Goal: Transaction & Acquisition: Purchase product/service

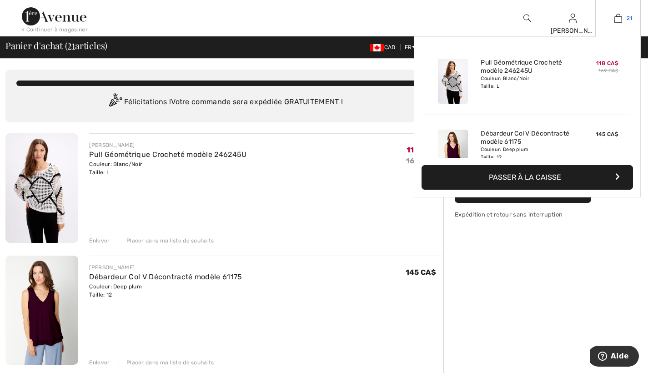
click at [625, 18] on link "21" at bounding box center [618, 18] width 45 height 11
click at [617, 174] on icon "button" at bounding box center [617, 176] width 5 height 7
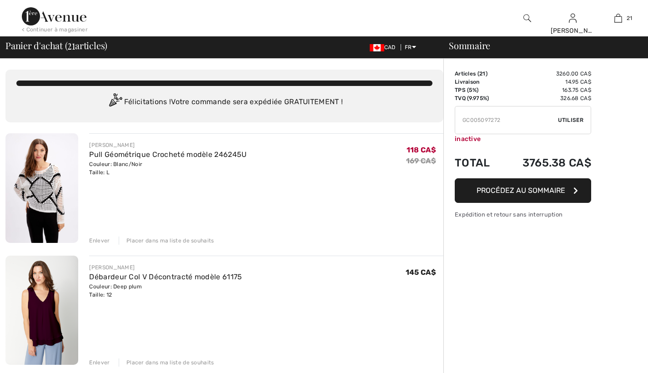
checkbox input "true"
click at [576, 191] on icon "button" at bounding box center [575, 190] width 5 height 7
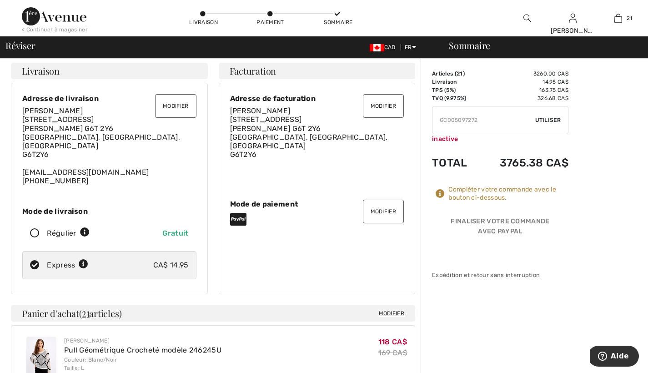
scroll to position [4, 0]
click at [440, 194] on icon at bounding box center [440, 193] width 9 height 9
click at [508, 165] on td "3765.38 CA$" at bounding box center [523, 162] width 90 height 31
click at [442, 164] on td "Total" at bounding box center [455, 162] width 46 height 31
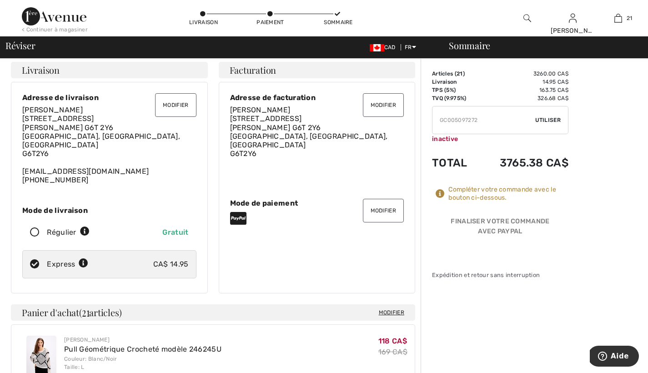
click at [439, 192] on icon at bounding box center [440, 193] width 9 height 9
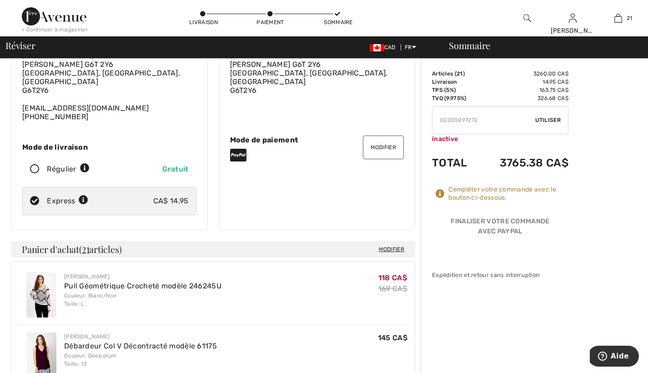
scroll to position [68, 0]
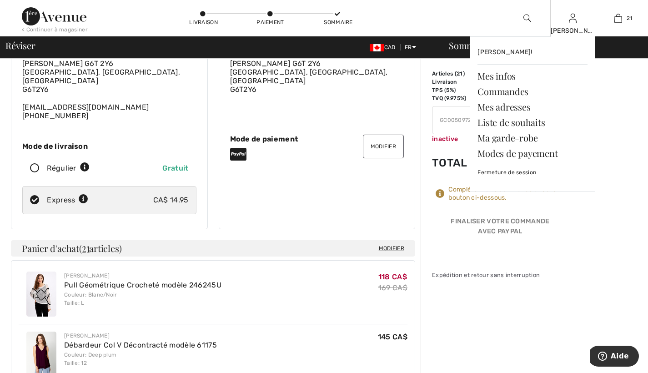
click at [573, 20] on img at bounding box center [573, 18] width 8 height 11
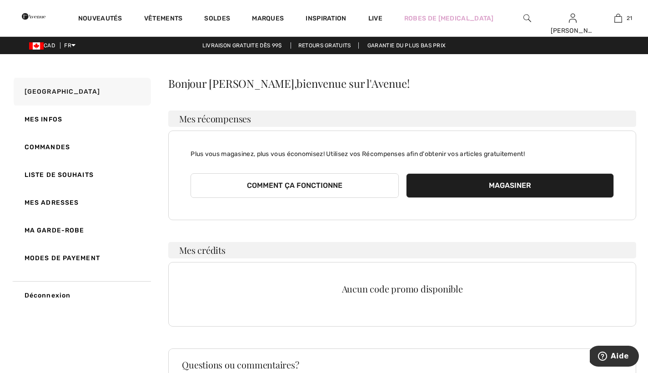
click at [522, 184] on button "Magasiner" at bounding box center [510, 185] width 208 height 25
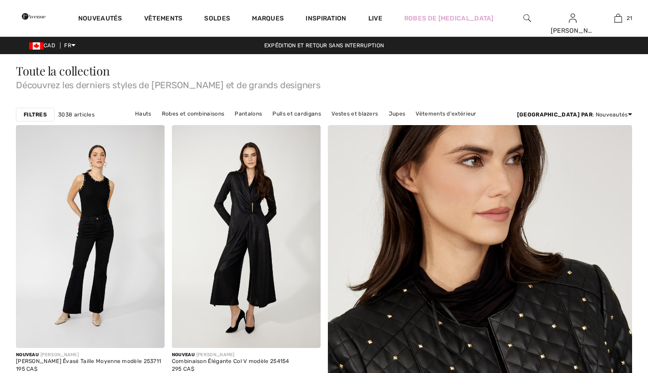
checkbox input "true"
click at [318, 112] on link "Pulls et cardigans" at bounding box center [296, 114] width 57 height 12
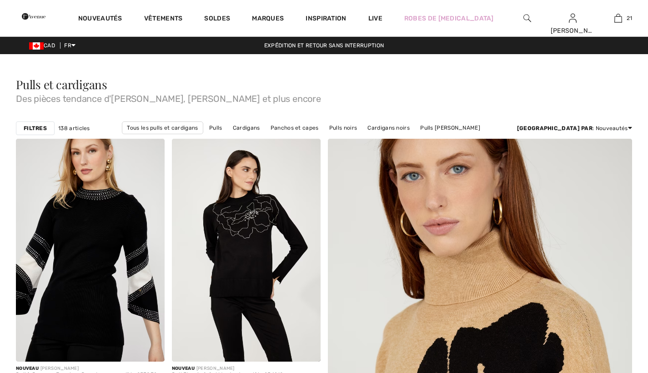
checkbox input "true"
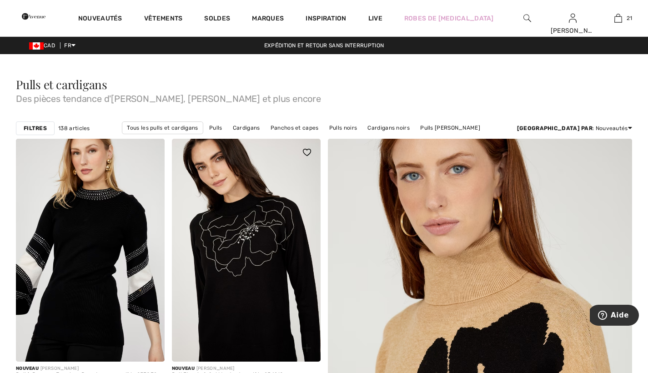
click at [281, 256] on img at bounding box center [246, 250] width 149 height 223
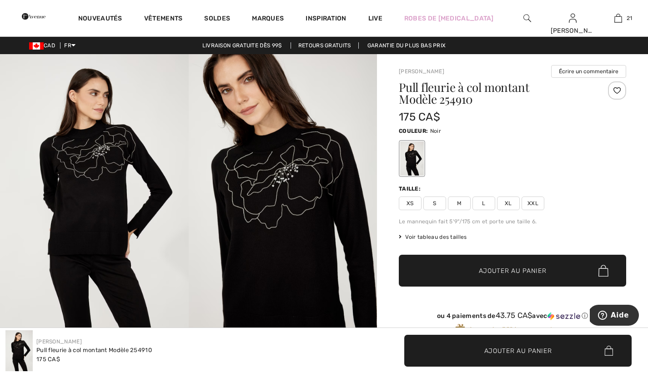
click at [509, 204] on span "XL" at bounding box center [508, 203] width 23 height 14
click at [531, 268] on span "Ajouter au panier" at bounding box center [513, 271] width 68 height 10
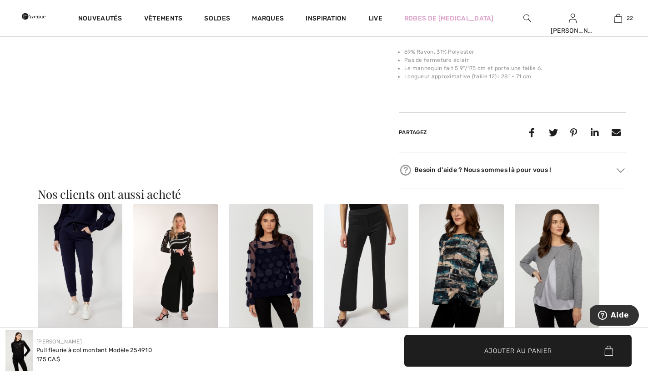
scroll to position [625, 0]
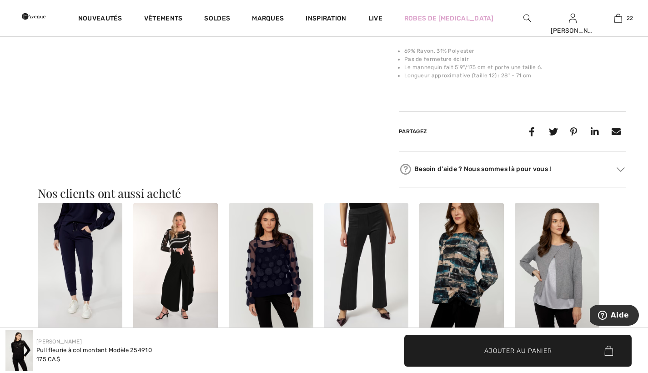
click at [456, 281] on img at bounding box center [461, 266] width 85 height 127
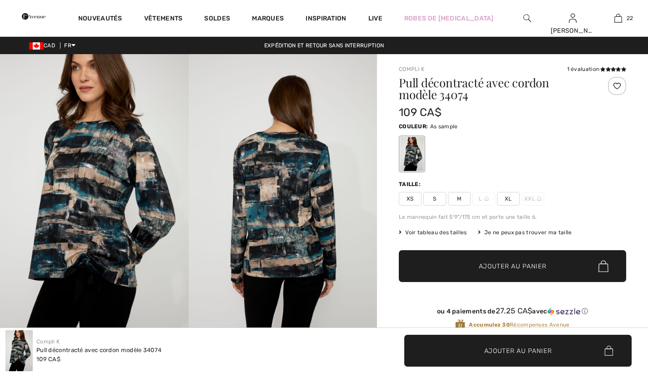
checkbox input "true"
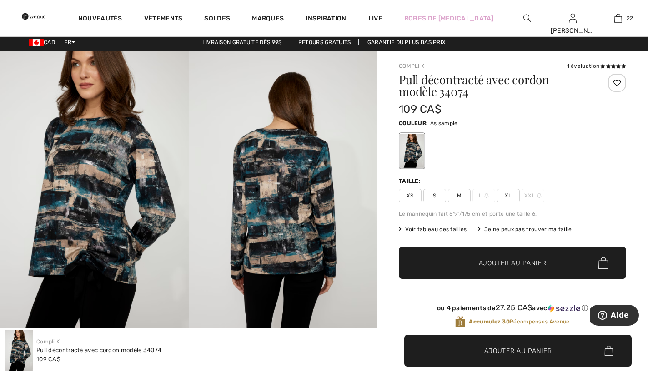
scroll to position [10, 0]
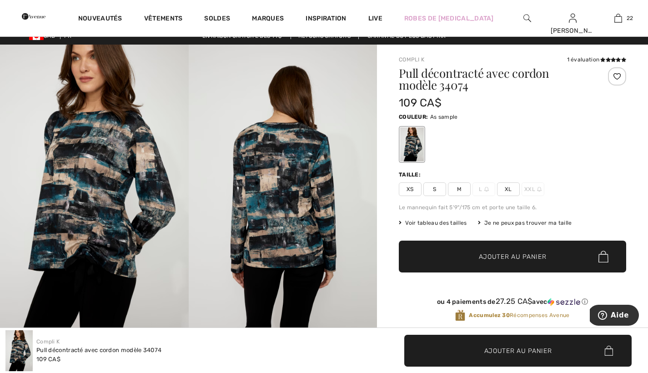
click at [509, 188] on span "XL" at bounding box center [508, 189] width 23 height 14
click at [522, 259] on span "Ajouter au panier" at bounding box center [513, 257] width 68 height 10
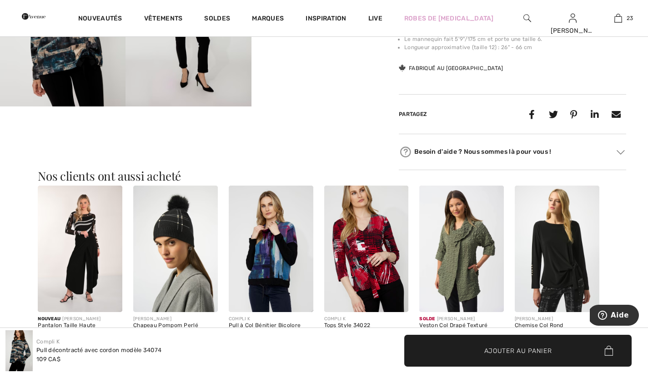
scroll to position [421, 0]
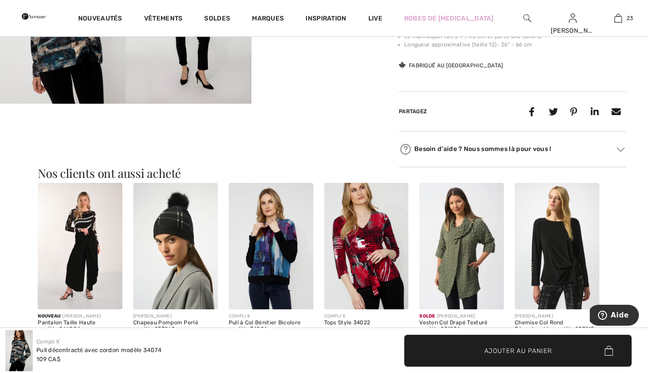
click at [278, 277] on img at bounding box center [271, 246] width 85 height 127
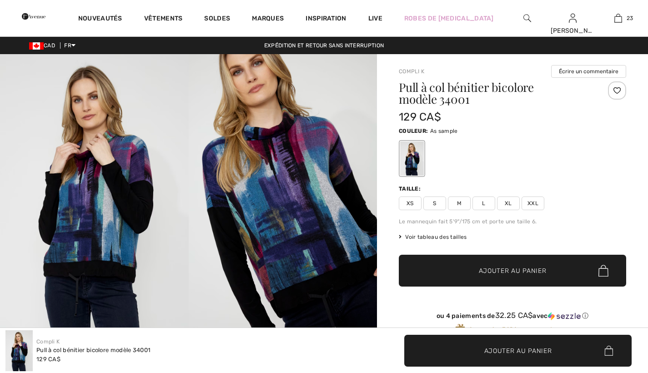
checkbox input "true"
click at [283, 258] on img at bounding box center [283, 195] width 189 height 283
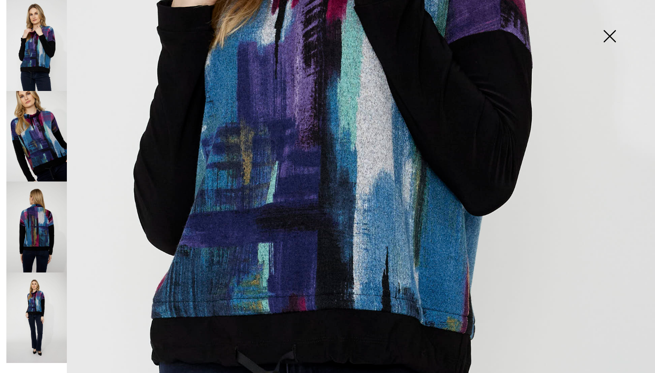
scroll to position [407, 0]
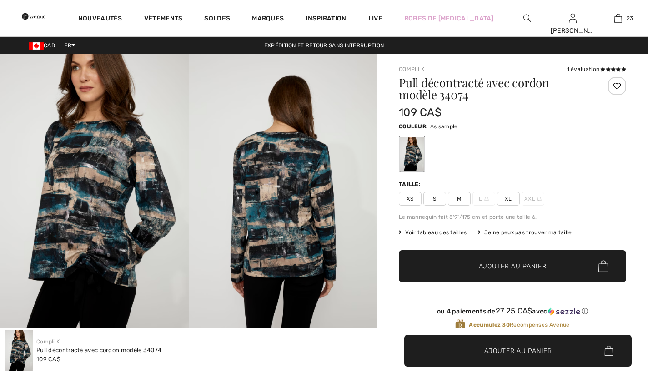
checkbox input "true"
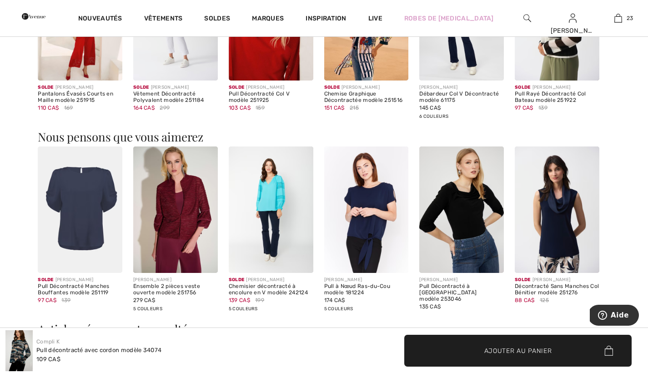
scroll to position [651, 0]
click at [373, 241] on img at bounding box center [366, 209] width 85 height 127
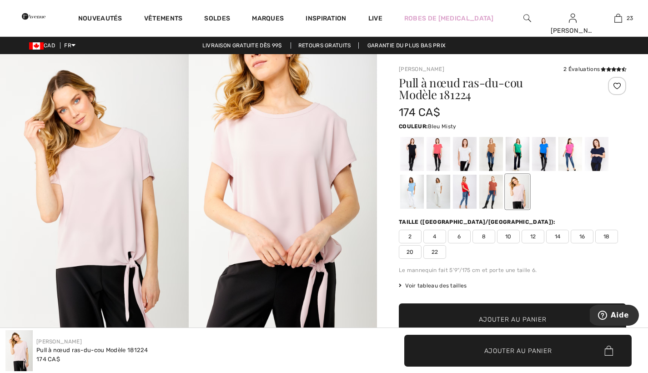
click at [411, 194] on div at bounding box center [412, 192] width 24 height 34
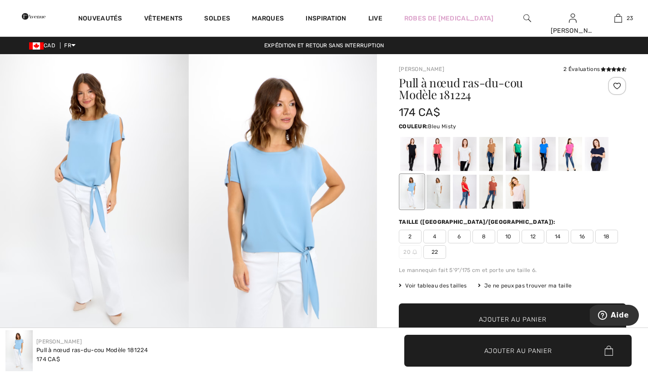
click at [535, 234] on span "12" at bounding box center [533, 237] width 23 height 14
click at [538, 316] on span "Ajouter au panier" at bounding box center [513, 320] width 68 height 10
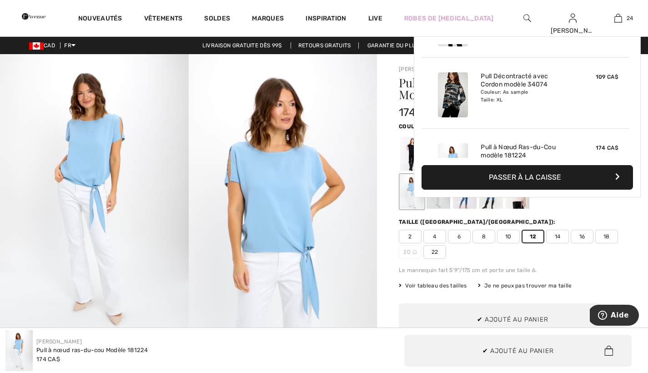
scroll to position [1589, 0]
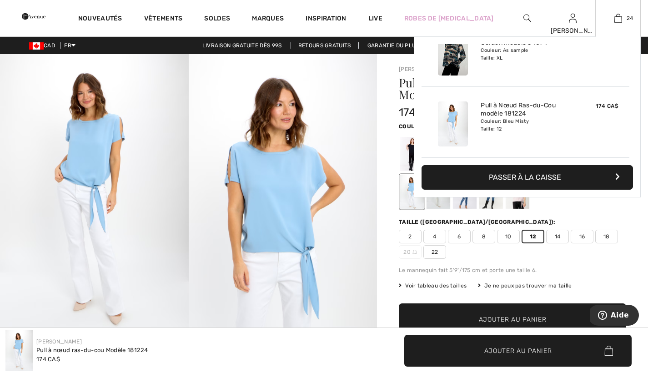
click at [619, 173] on button "Passer à la caisse" at bounding box center [526, 177] width 211 height 25
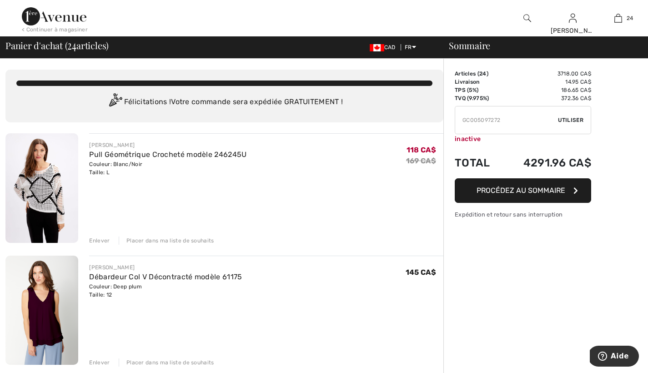
click at [263, 102] on div "Félicitations ! Votre commande sera expédiée GRATUITEMENT !" at bounding box center [224, 102] width 416 height 18
click at [573, 187] on icon "button" at bounding box center [575, 190] width 5 height 7
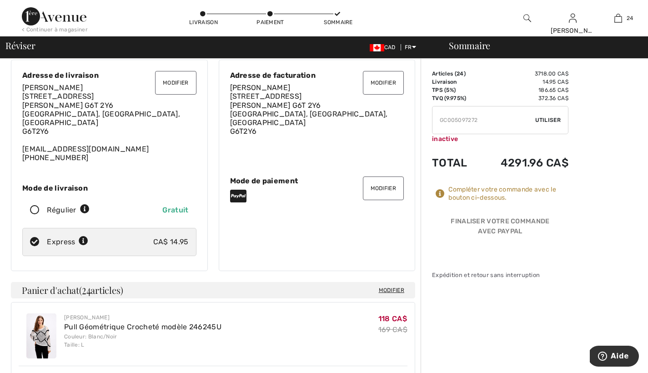
scroll to position [27, 0]
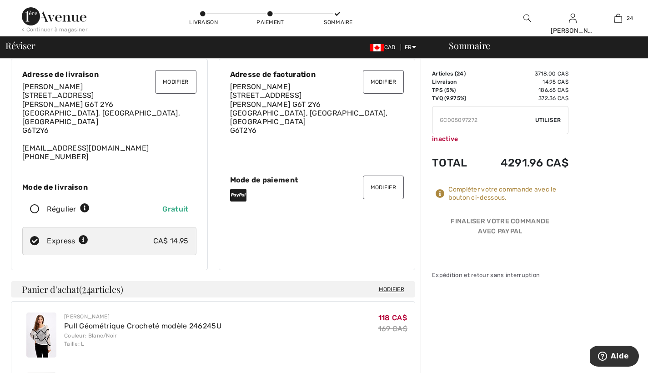
click at [380, 181] on button "Modifier" at bounding box center [383, 188] width 41 height 24
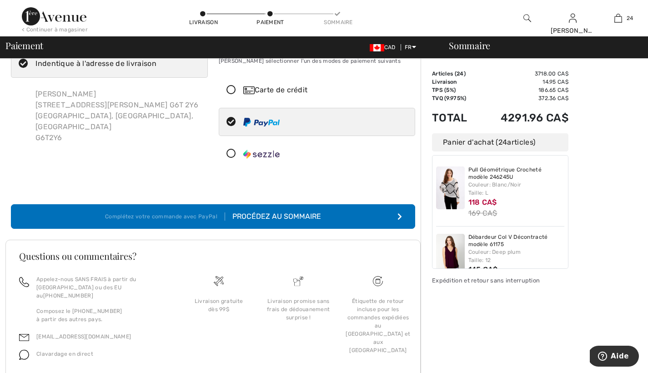
click at [232, 89] on icon at bounding box center [231, 90] width 24 height 10
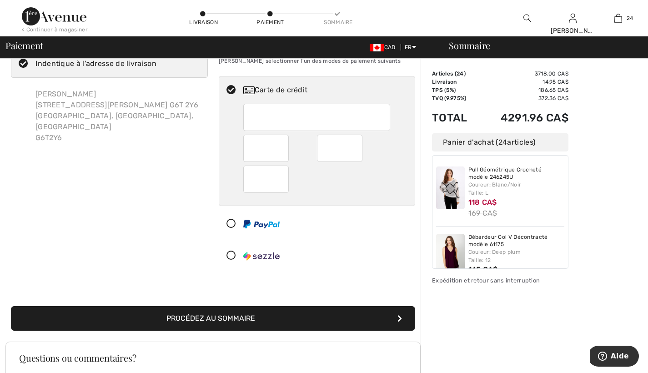
click at [250, 117] on div at bounding box center [316, 117] width 147 height 27
click at [251, 111] on iframe at bounding box center [318, 117] width 134 height 21
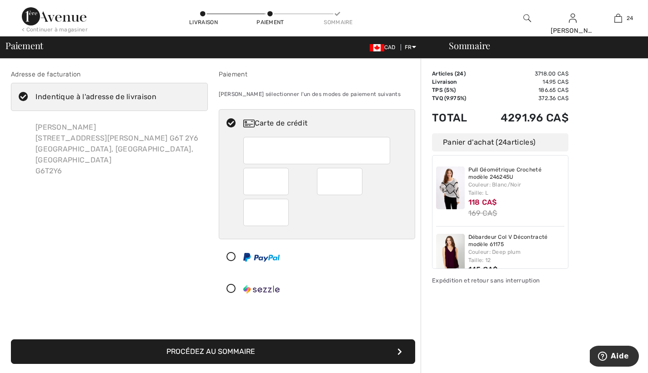
click at [232, 287] on icon at bounding box center [231, 289] width 24 height 10
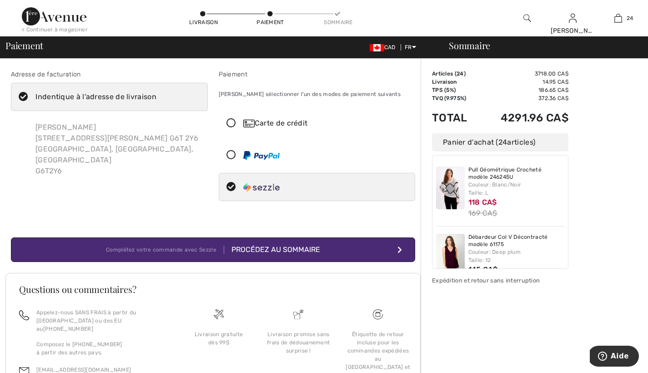
click at [398, 247] on icon "submit" at bounding box center [399, 249] width 5 height 7
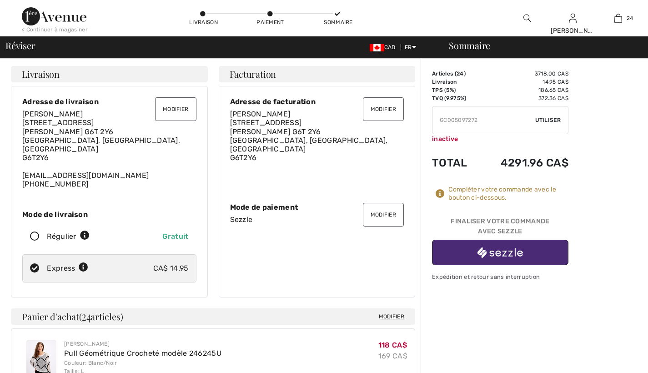
checkbox input "true"
click at [507, 252] on img "button" at bounding box center [499, 252] width 45 height 11
